Goal: Task Accomplishment & Management: Use online tool/utility

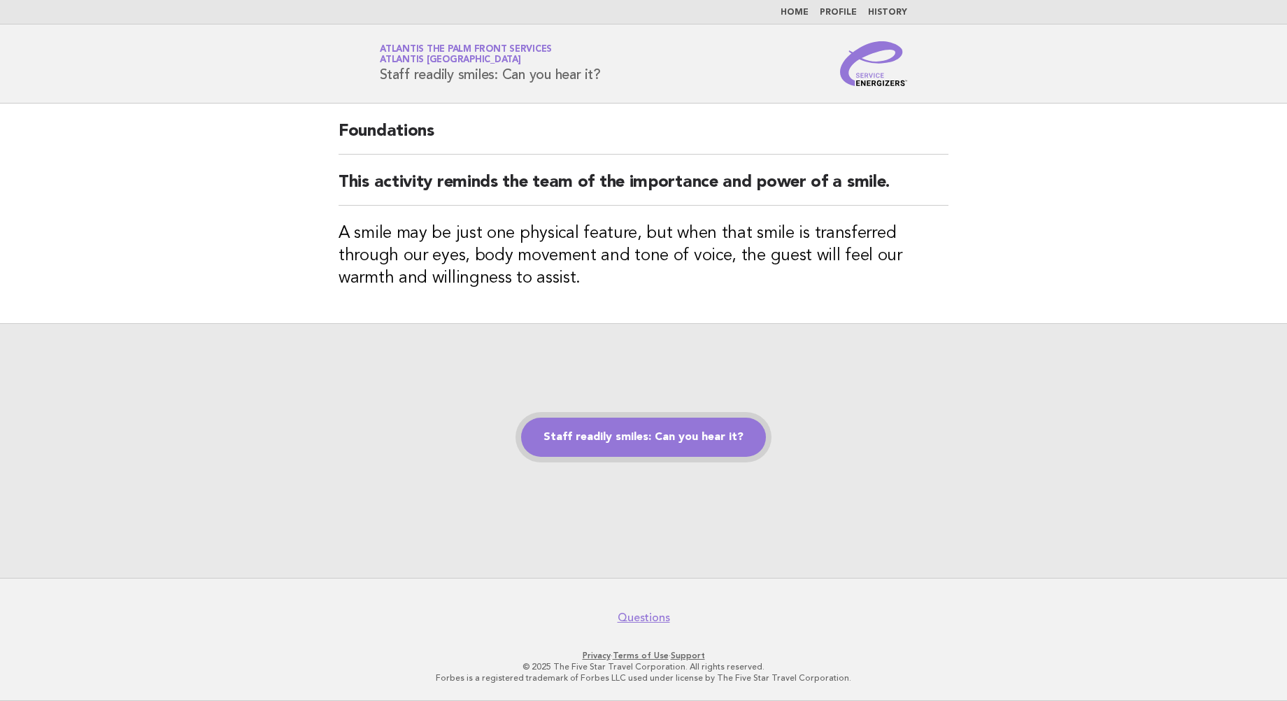
click at [617, 439] on link "Staff readily smiles: Can you hear it?" at bounding box center [643, 437] width 245 height 39
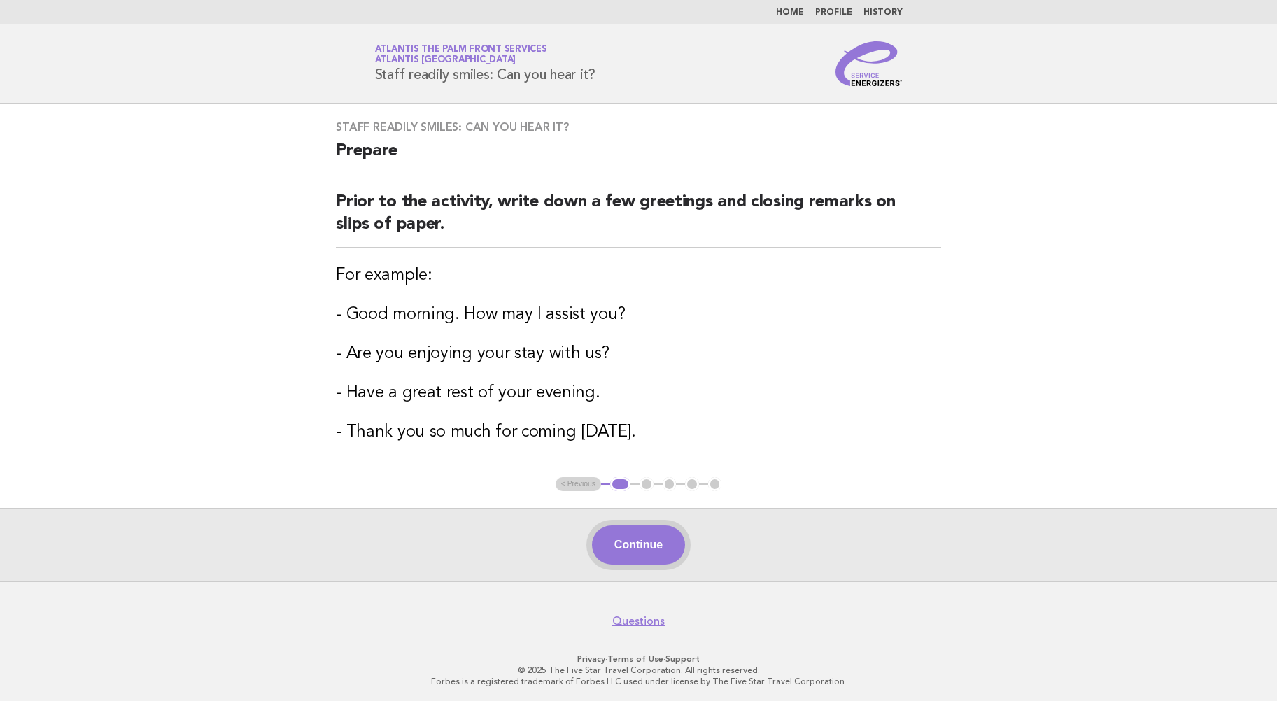
click at [641, 544] on button "Continue" at bounding box center [638, 544] width 93 height 39
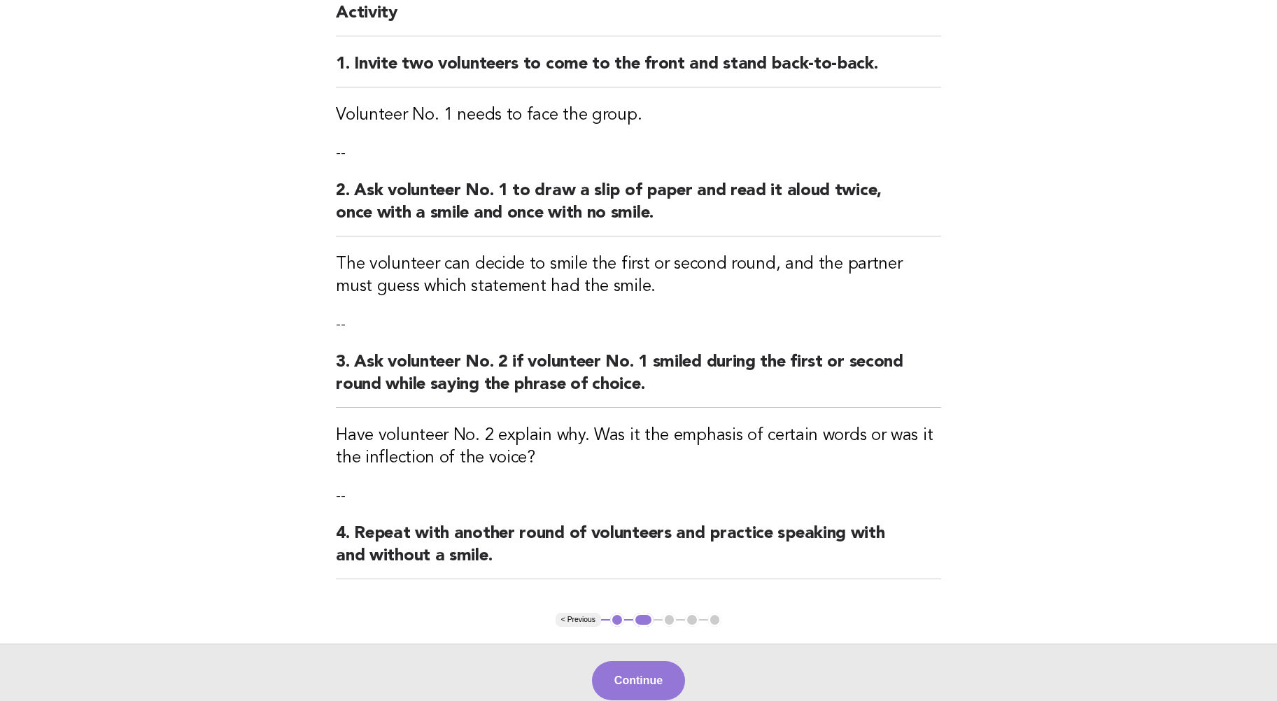
scroll to position [276, 0]
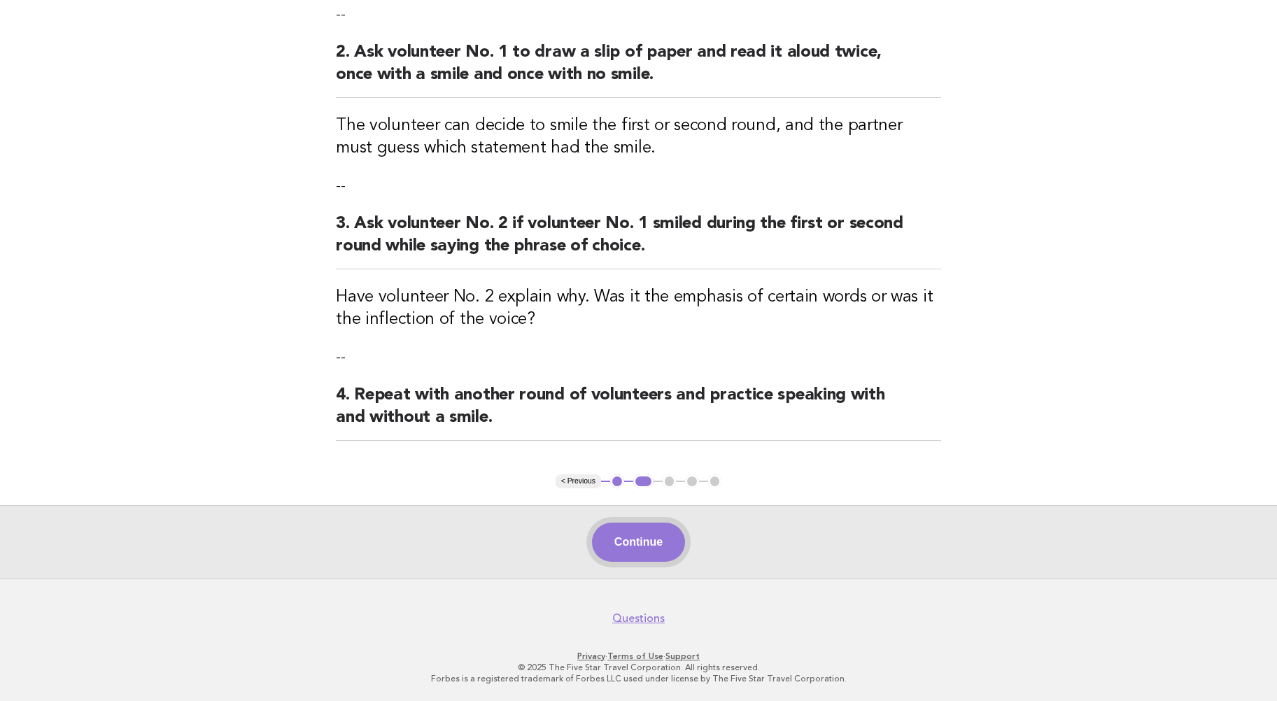
click at [634, 545] on button "Continue" at bounding box center [638, 542] width 93 height 39
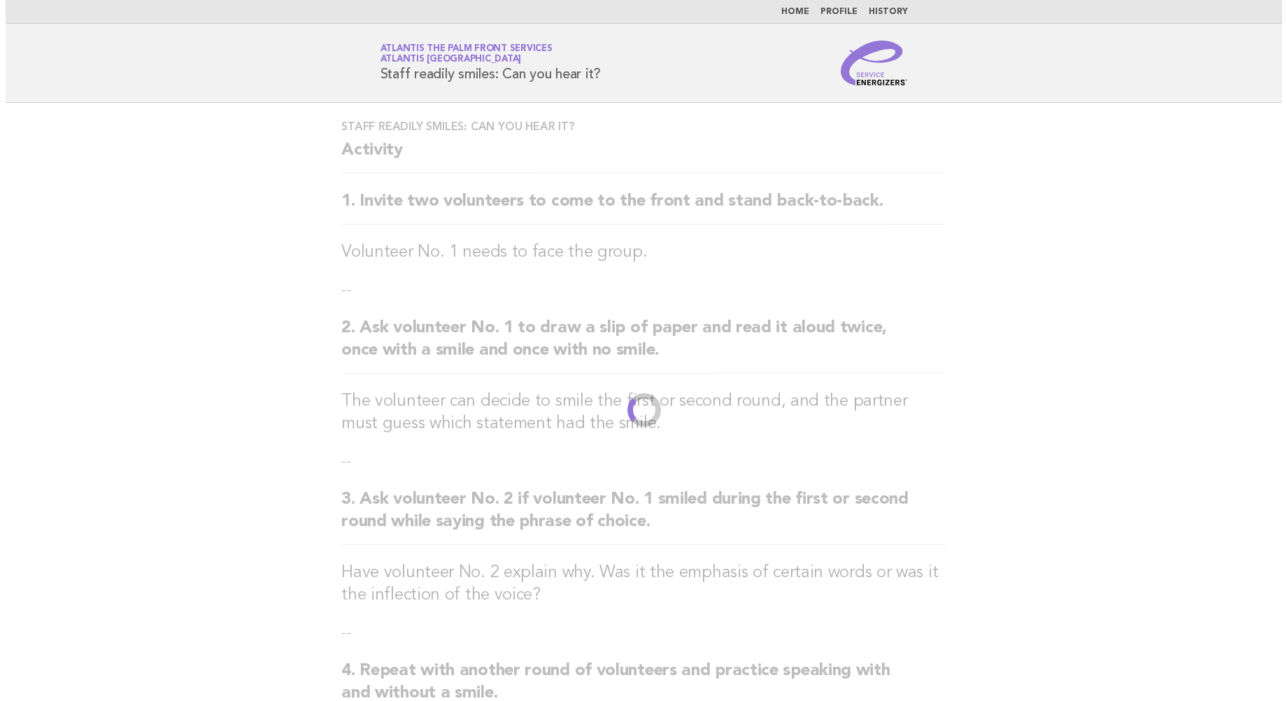
scroll to position [0, 0]
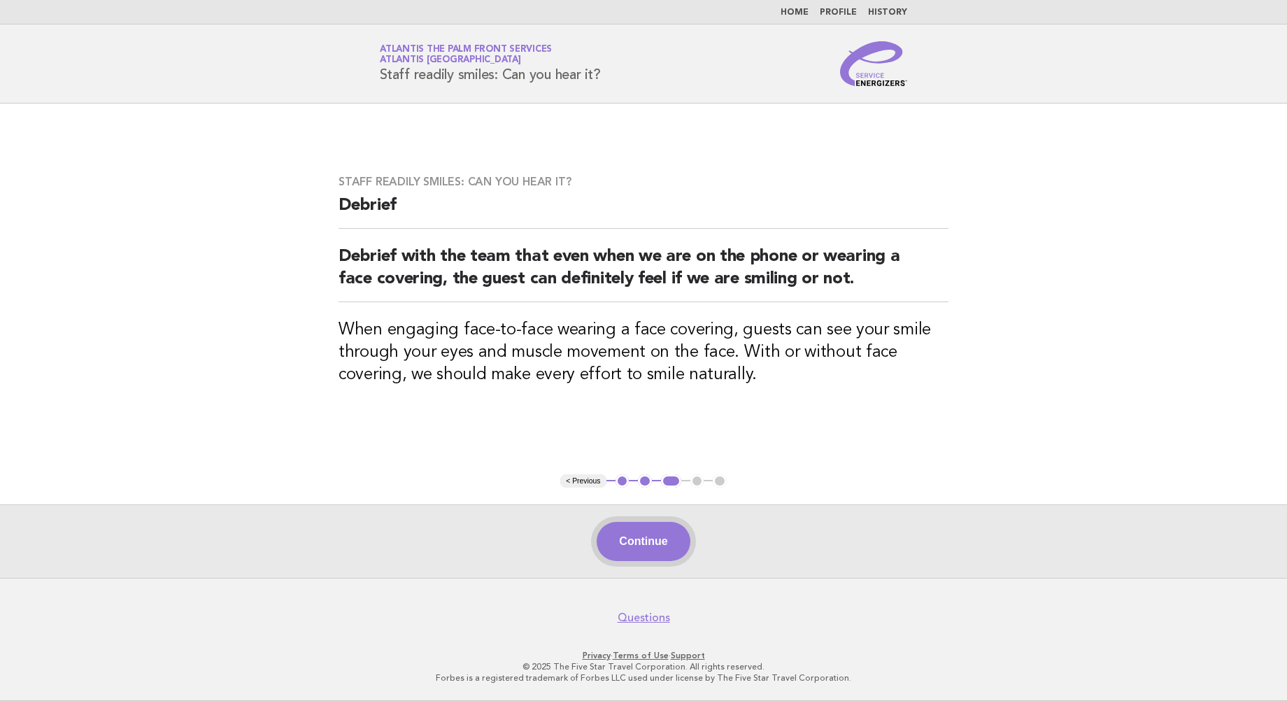
click at [634, 530] on button "Continue" at bounding box center [643, 541] width 93 height 39
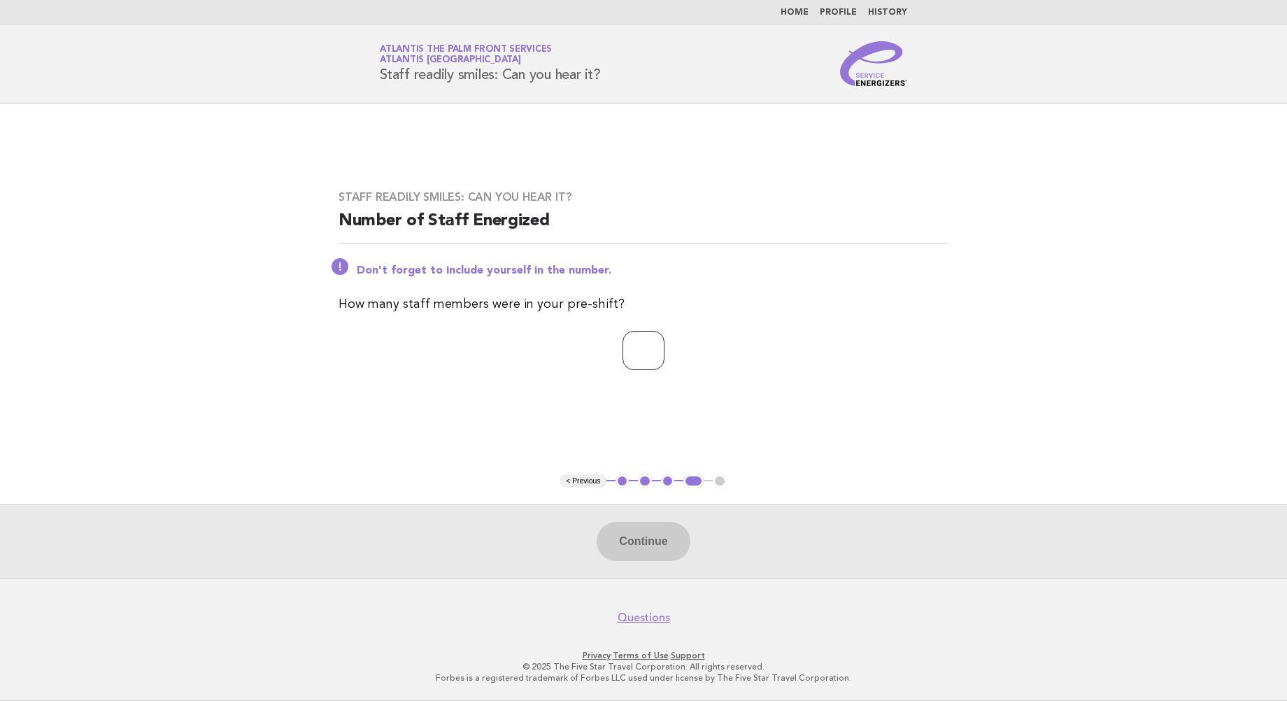
click at [625, 350] on input "number" at bounding box center [644, 350] width 42 height 39
type input "**"
click at [653, 541] on button "Continue" at bounding box center [643, 541] width 93 height 39
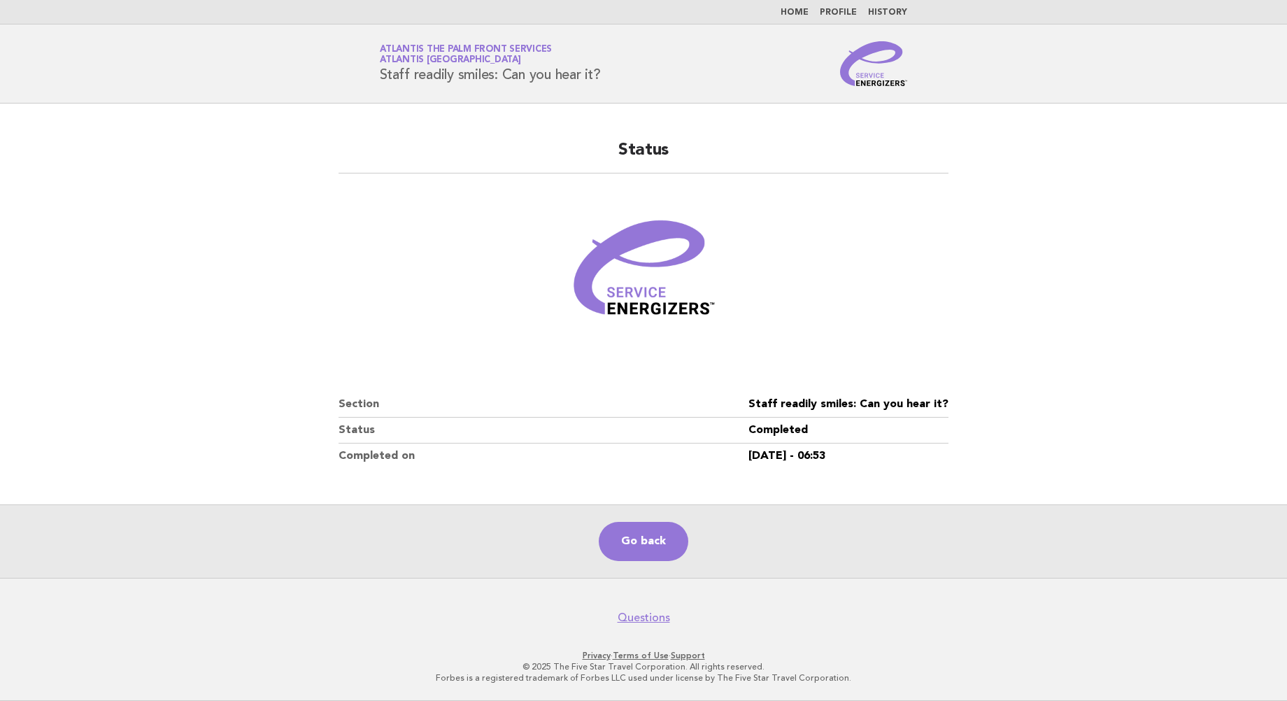
click at [190, 254] on main "Status Section Staff readily smiles: Can you hear it? Status Completed Complete…" at bounding box center [643, 341] width 1287 height 474
